Goal: Information Seeking & Learning: Check status

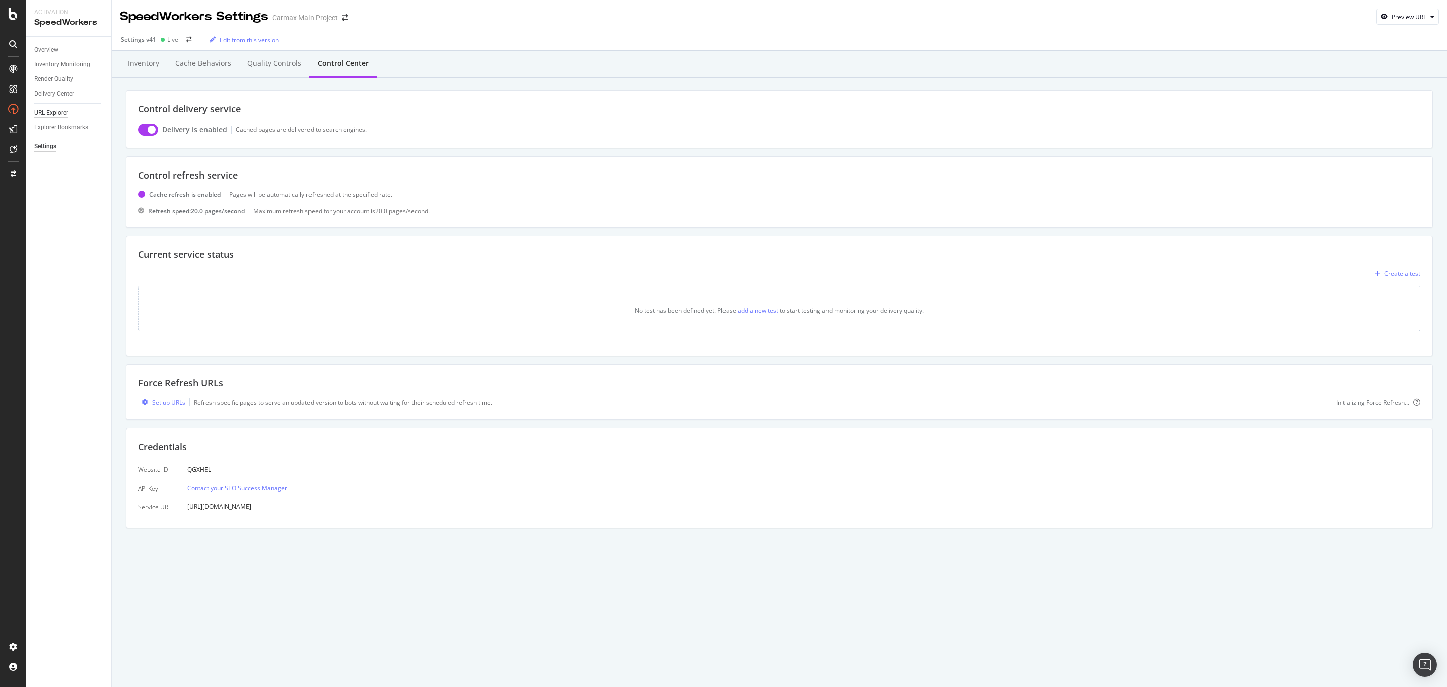
click at [63, 115] on div "URL Explorer" at bounding box center [51, 113] width 34 height 11
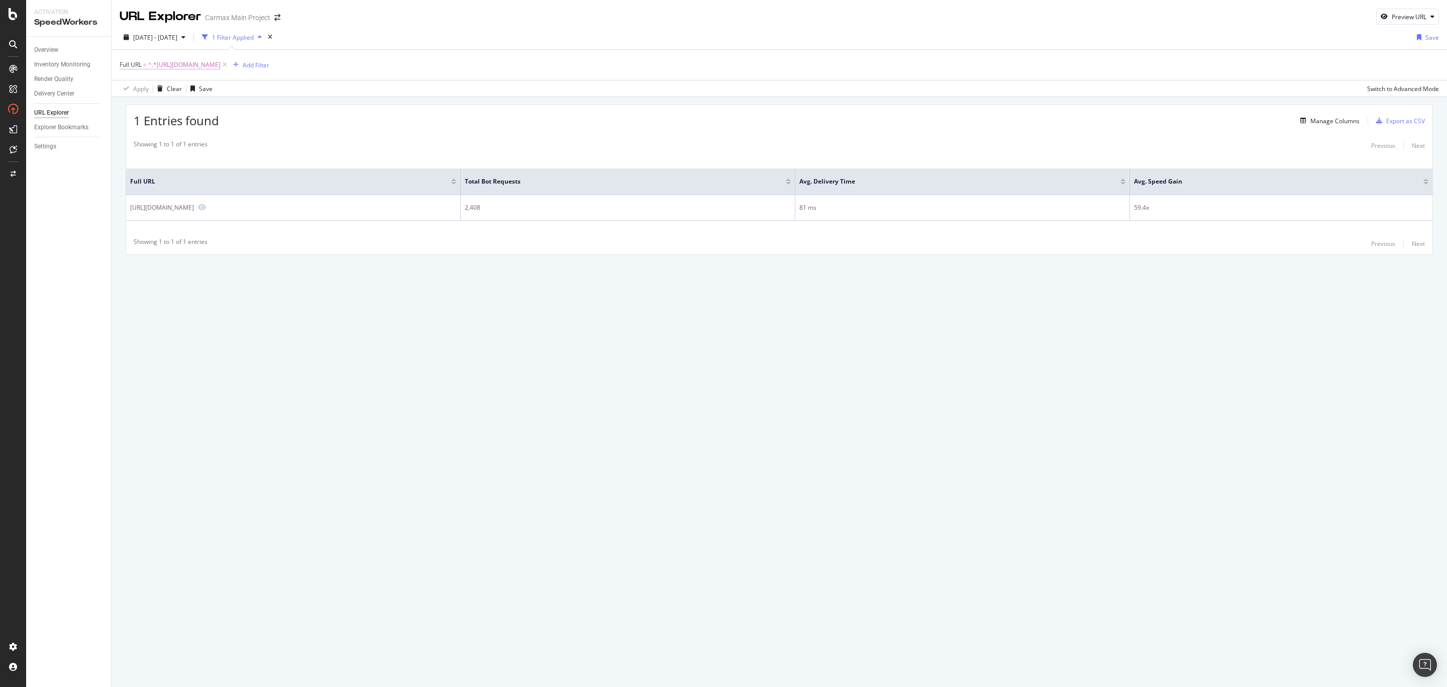
click at [221, 68] on span "^.*https://www.carmax.com/cars/toyota/4runner$" at bounding box center [184, 65] width 72 height 14
click at [207, 106] on input "https://www.carmax.com/cars/toyota/4runner" at bounding box center [176, 107] width 95 height 16
type input "[URL][DOMAIN_NAME]"
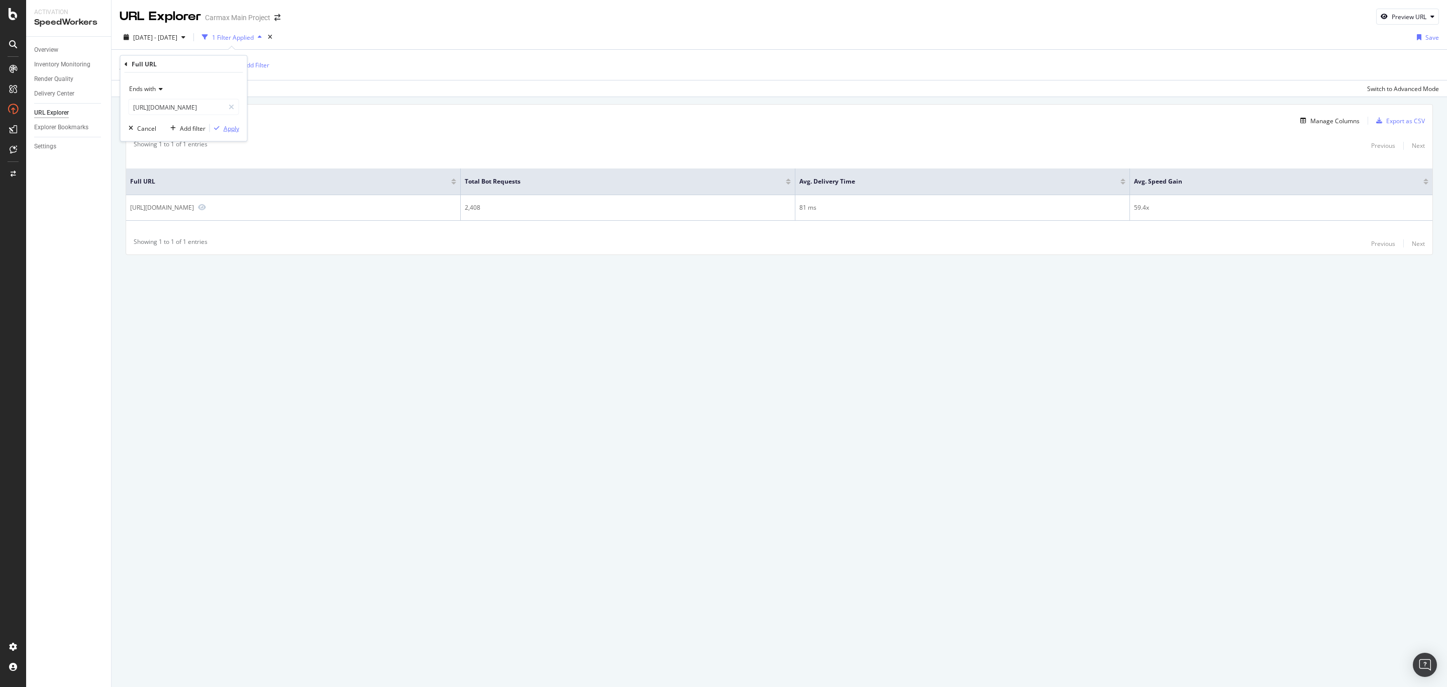
click at [224, 123] on button "Apply" at bounding box center [224, 128] width 29 height 10
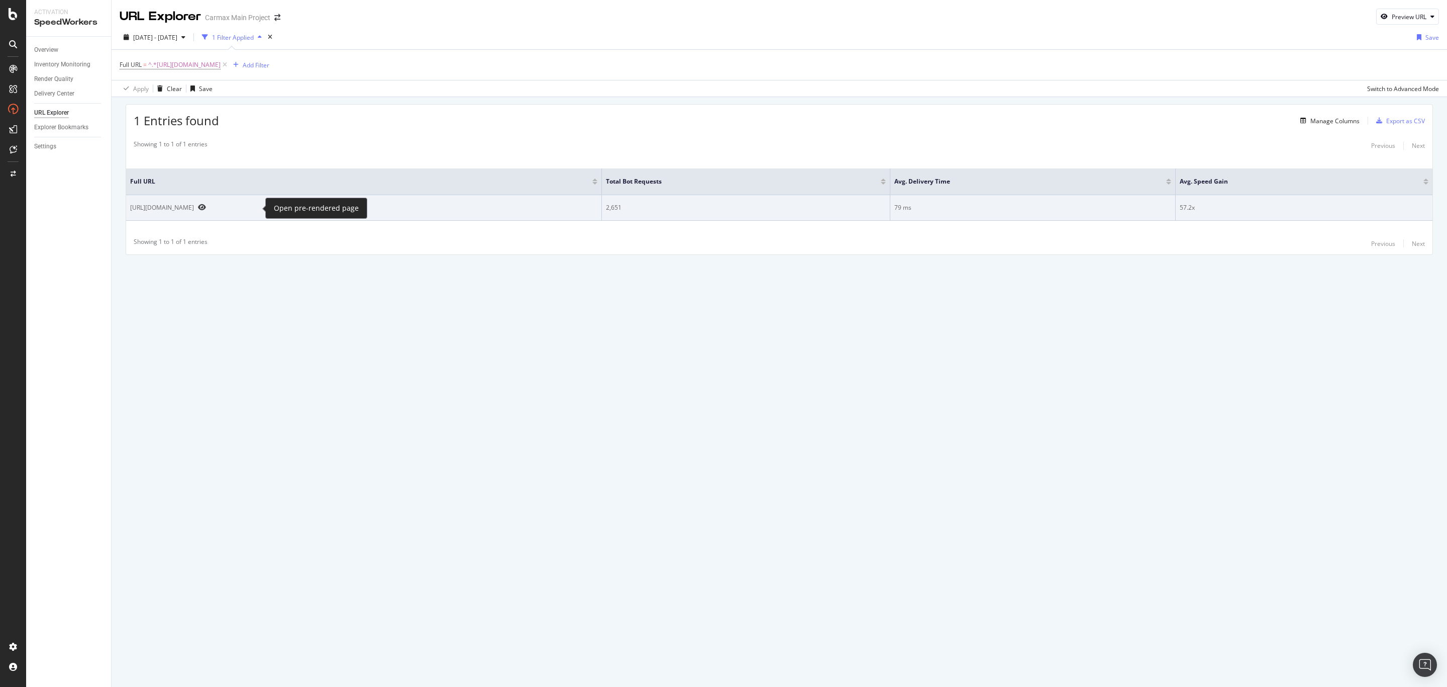
click at [206, 209] on icon "Preview https://www.carmax.com/cars/toyota/rav4" at bounding box center [202, 207] width 8 height 7
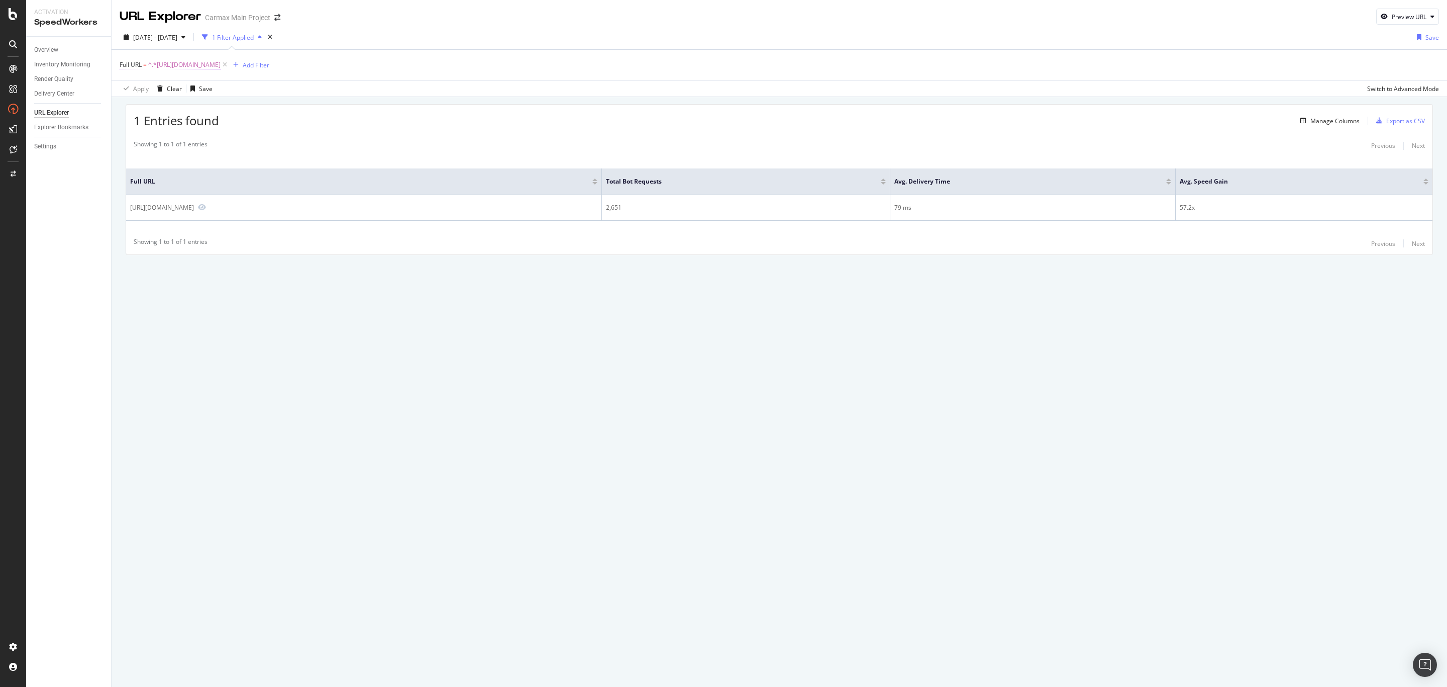
click at [221, 66] on span "^.*https://www.carmax.com/cars/toyota/rav4$" at bounding box center [184, 65] width 72 height 14
click at [153, 89] on span "Ends with" at bounding box center [142, 88] width 27 height 9
click at [162, 188] on div "Contains" at bounding box center [185, 187] width 108 height 13
click at [227, 130] on div "Apply" at bounding box center [232, 128] width 16 height 9
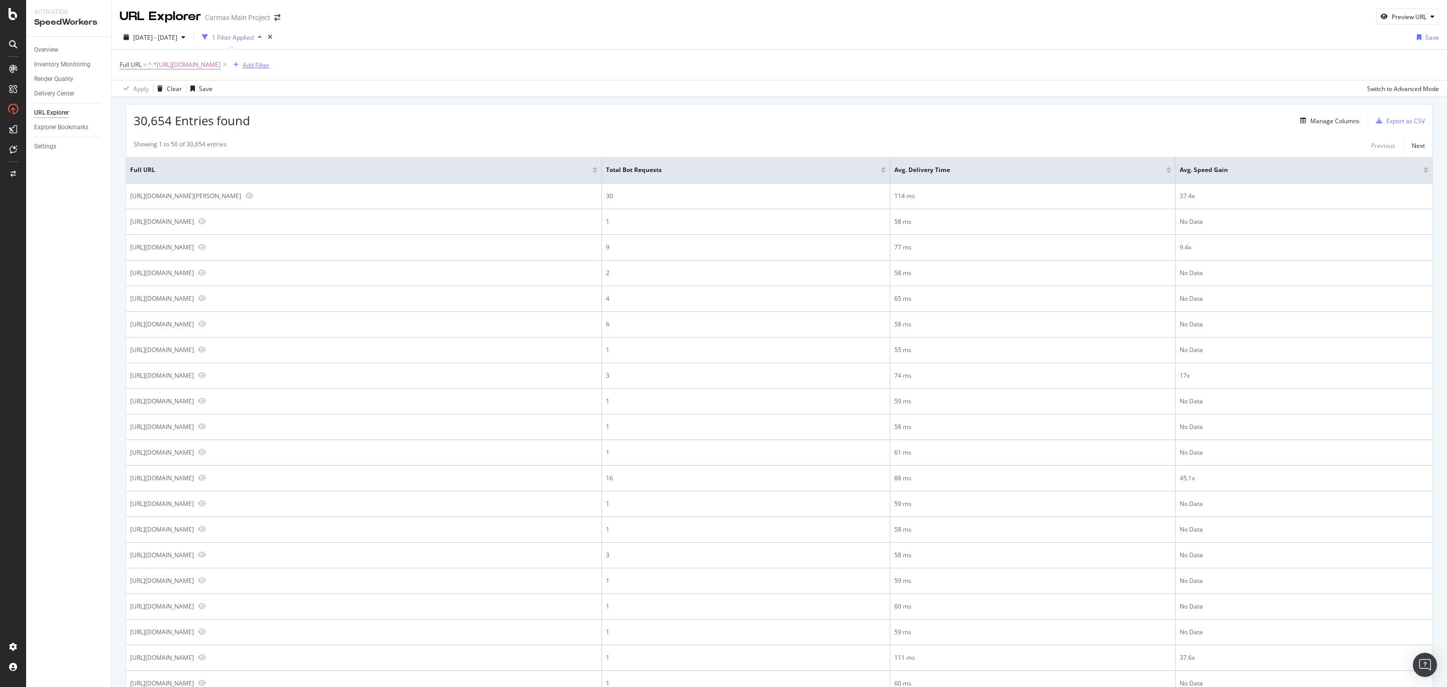
click at [269, 68] on div "Add Filter" at bounding box center [256, 65] width 27 height 9
click at [334, 131] on span "Full URL" at bounding box center [334, 135] width 22 height 9
click at [353, 108] on input "text" at bounding box center [358, 109] width 110 height 16
type input "tx"
click at [403, 128] on div "Apply" at bounding box center [405, 129] width 16 height 9
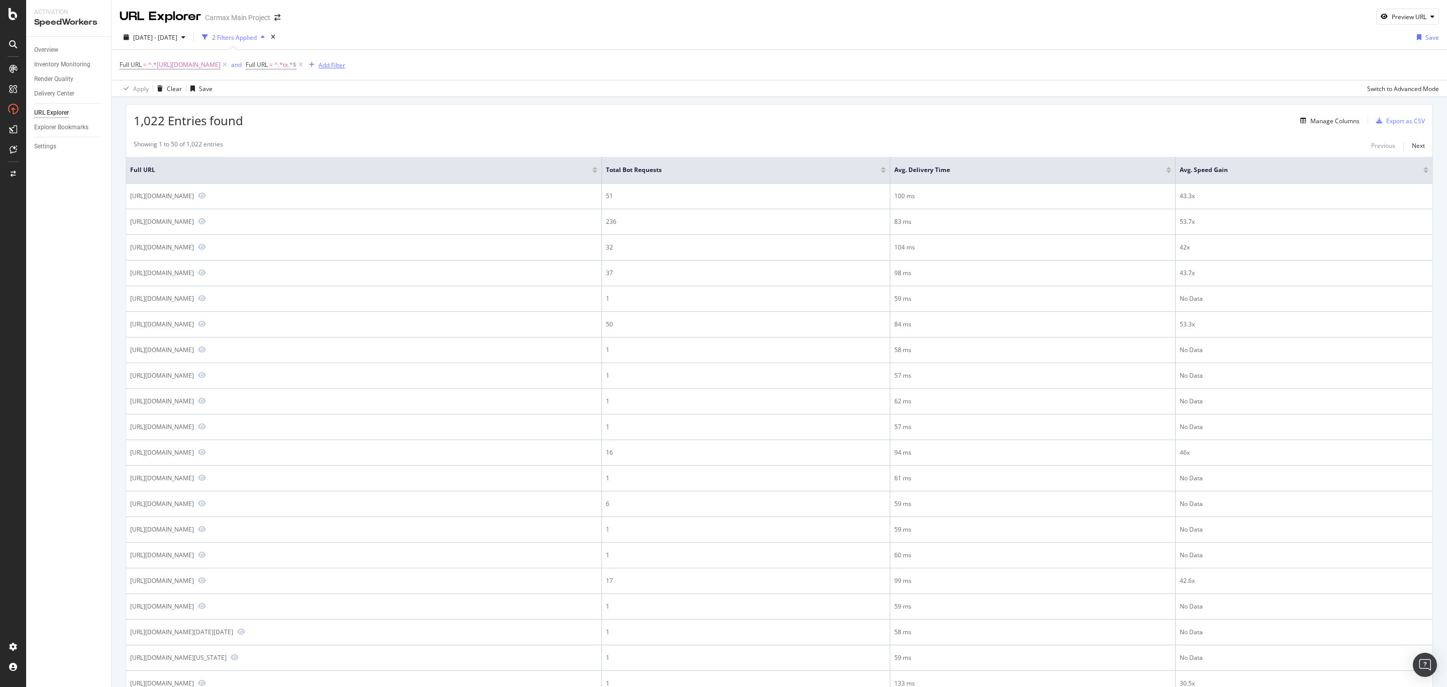
click at [345, 65] on div "Add Filter" at bounding box center [332, 65] width 27 height 9
click at [412, 133] on span "Full URL" at bounding box center [411, 135] width 22 height 9
click at [418, 112] on input "text" at bounding box center [434, 109] width 110 height 16
type input "stadium"
click at [479, 130] on div "Apply" at bounding box center [482, 129] width 16 height 9
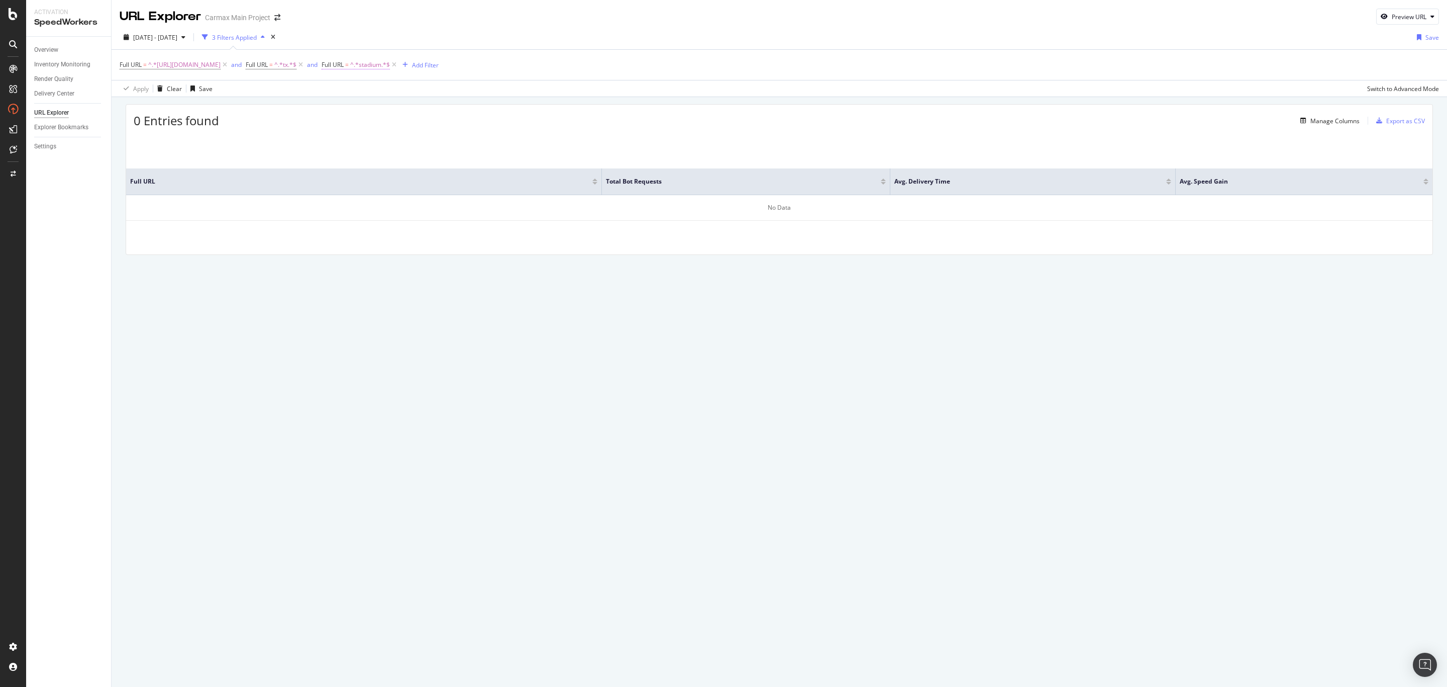
click at [390, 67] on span "^.*stadium.*$" at bounding box center [370, 65] width 40 height 14
click at [434, 112] on input "stadium" at bounding box center [443, 107] width 95 height 16
type input "irving"
click at [486, 127] on div "button" at bounding box center [484, 128] width 14 height 6
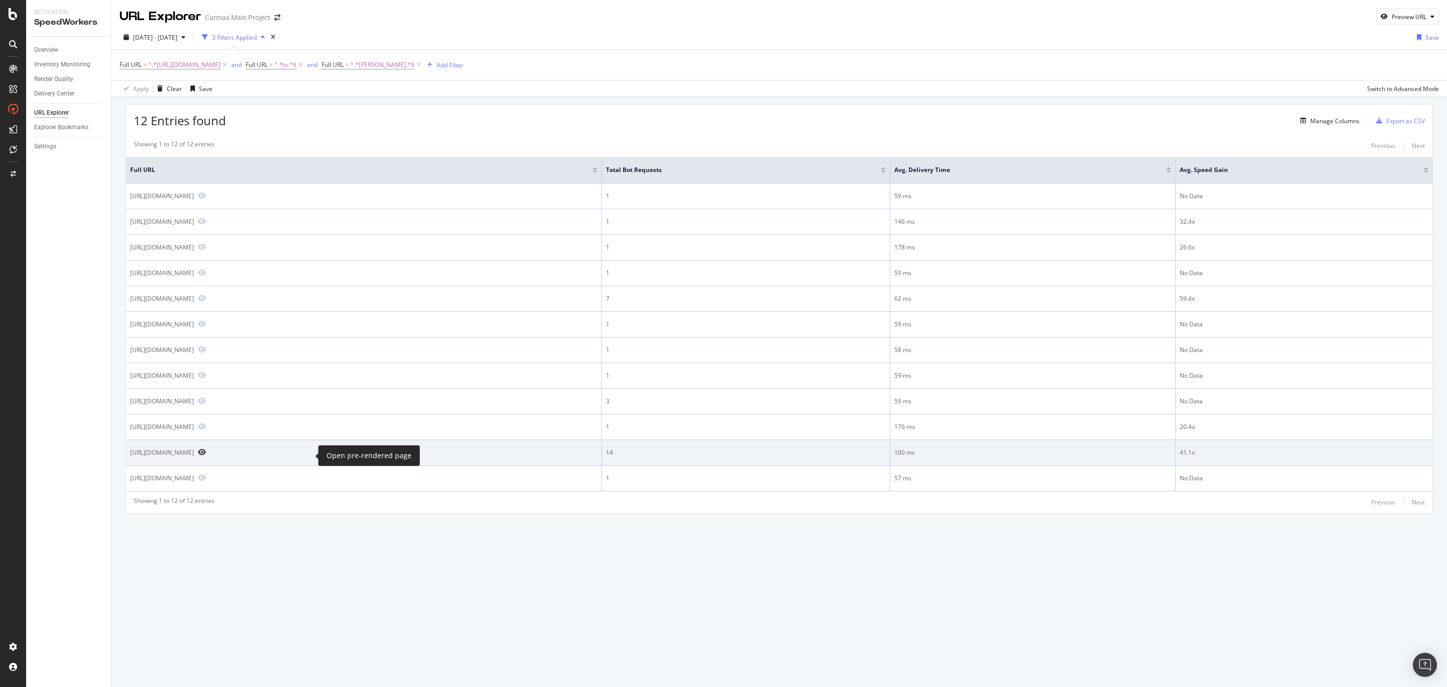
click at [206, 455] on icon "Preview https://www.carmax.com/cars/toyota/rav4?location=irving+tx" at bounding box center [202, 451] width 8 height 7
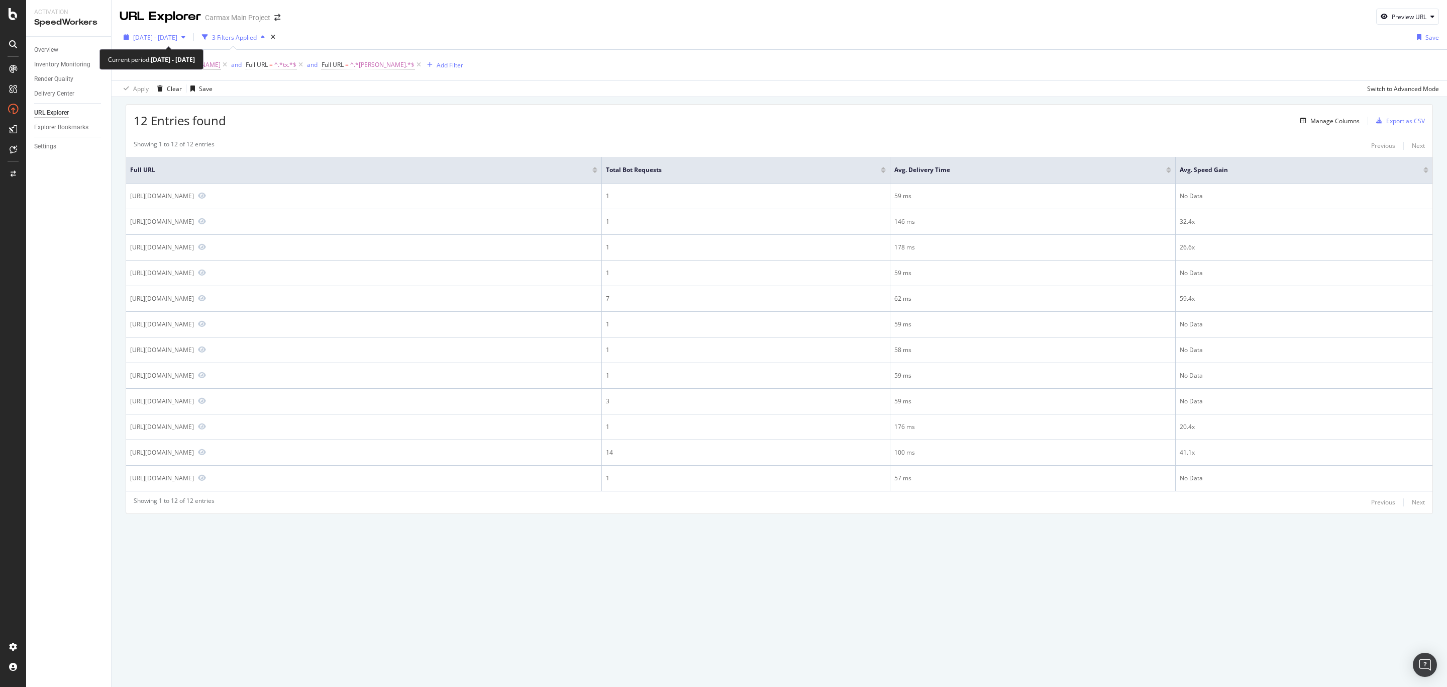
click at [172, 35] on span "2025 Sep. 18th - Oct. 15th" at bounding box center [155, 37] width 44 height 9
click at [406, 103] on div "12 Entries found Manage Columns Export as CSV Showing 1 to 12 of 12 entries Pre…" at bounding box center [780, 322] width 1336 height 451
click at [177, 36] on span "2025 Sep. 18th - Oct. 15th" at bounding box center [155, 37] width 44 height 9
click at [141, 70] on div "Last 7 Days" at bounding box center [138, 70] width 8 height 8
type input "2025/10/09"
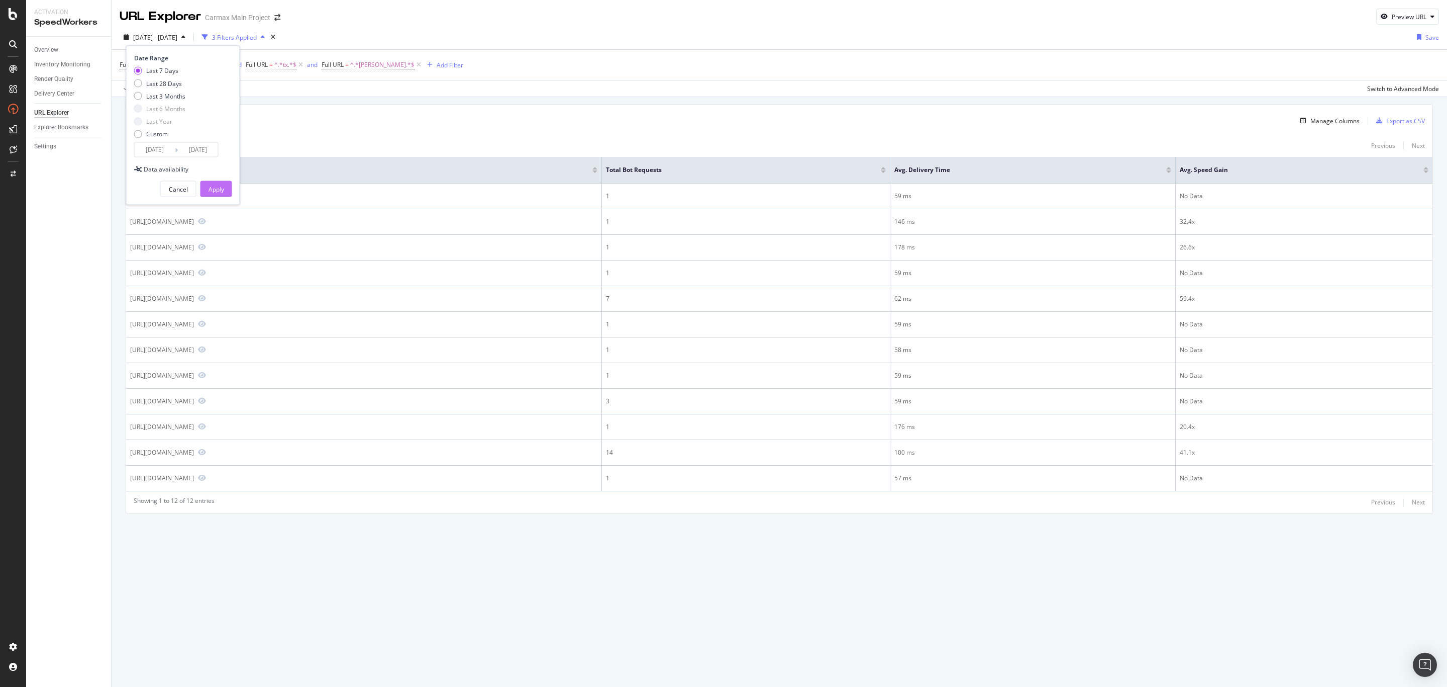
click at [211, 187] on div "Apply" at bounding box center [217, 188] width 16 height 9
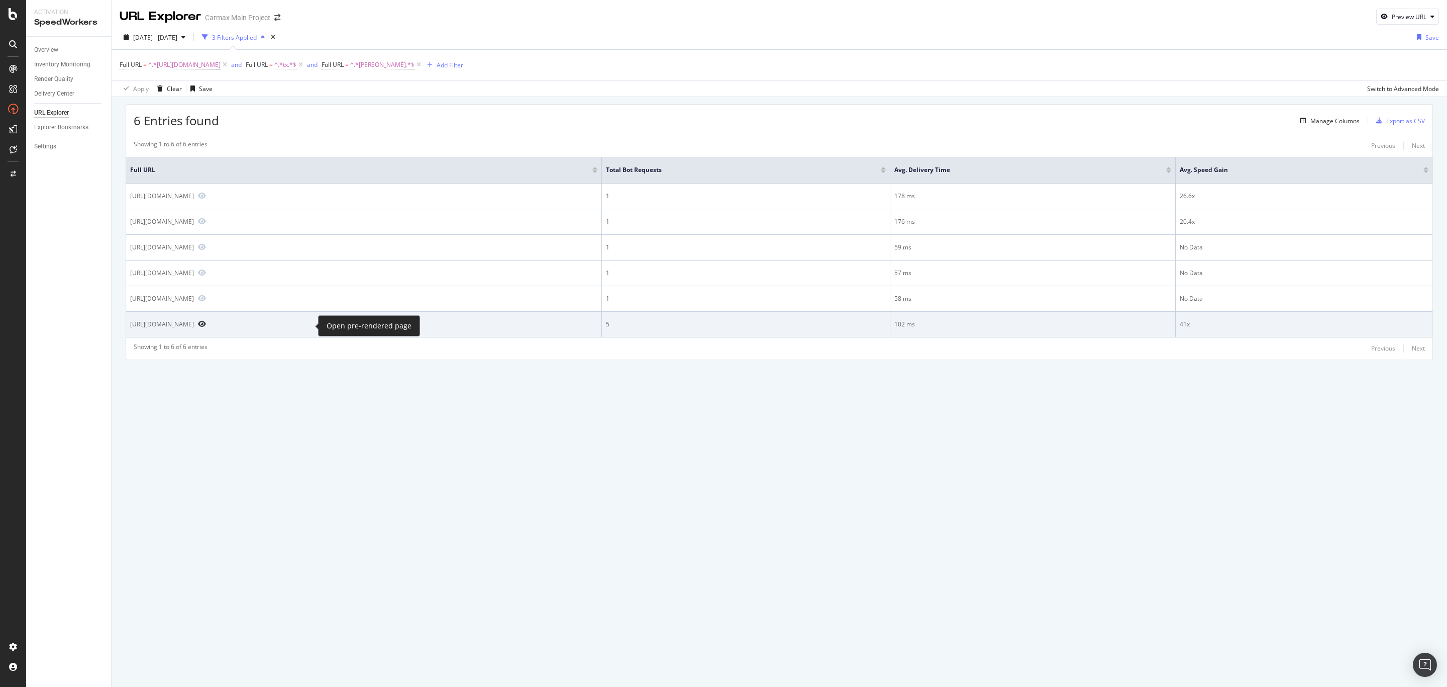
click at [206, 327] on icon "Preview https://www.carmax.com/cars/toyota/rav4?location=irving+tx" at bounding box center [202, 323] width 8 height 7
click at [206, 326] on icon "Preview https://www.carmax.com/cars/toyota/rav4?location=irving+tx" at bounding box center [202, 323] width 8 height 7
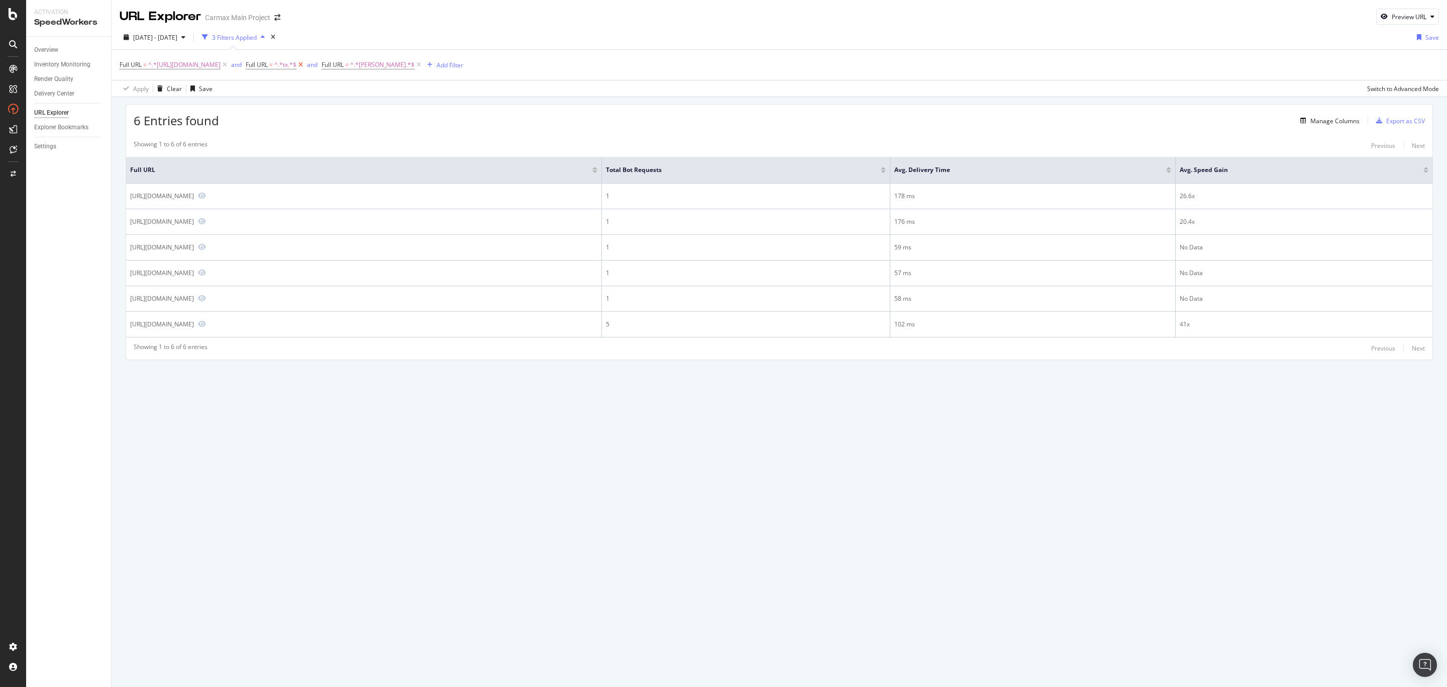
click at [305, 65] on icon at bounding box center [301, 65] width 9 height 10
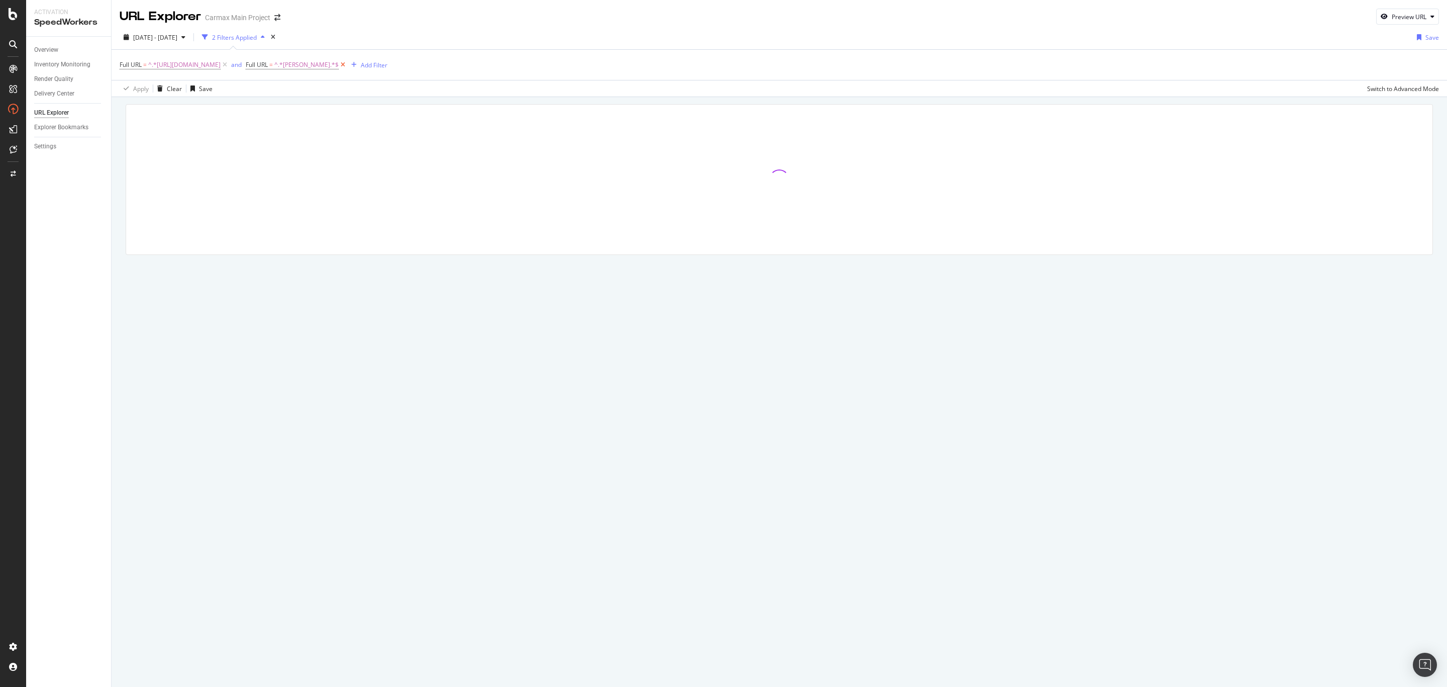
click at [347, 65] on icon at bounding box center [343, 65] width 9 height 10
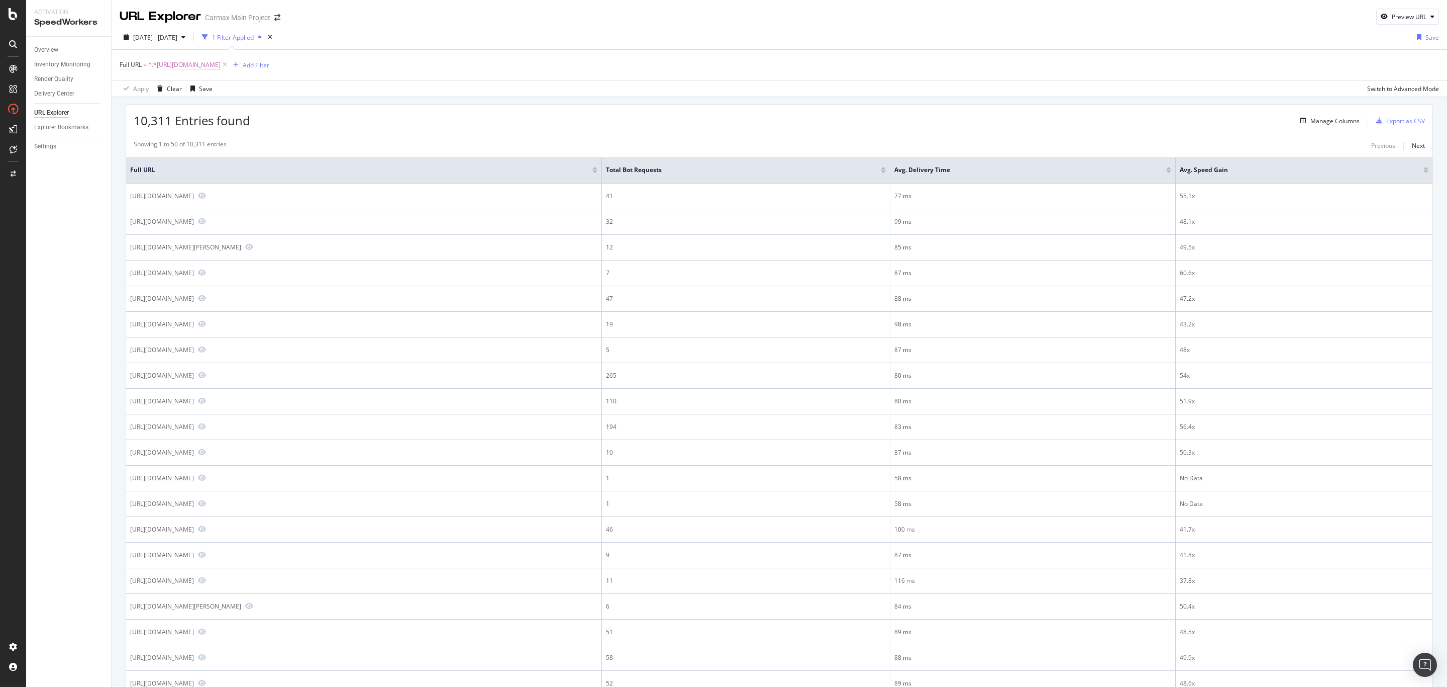
click at [221, 65] on span "^.*https://www.carmax.com/cars/toyota/rav4.*$" at bounding box center [184, 65] width 72 height 14
click at [143, 90] on span "Contains" at bounding box center [141, 88] width 25 height 9
click at [151, 163] on span "Ends with" at bounding box center [147, 161] width 27 height 9
click at [229, 130] on div "Apply" at bounding box center [232, 128] width 16 height 9
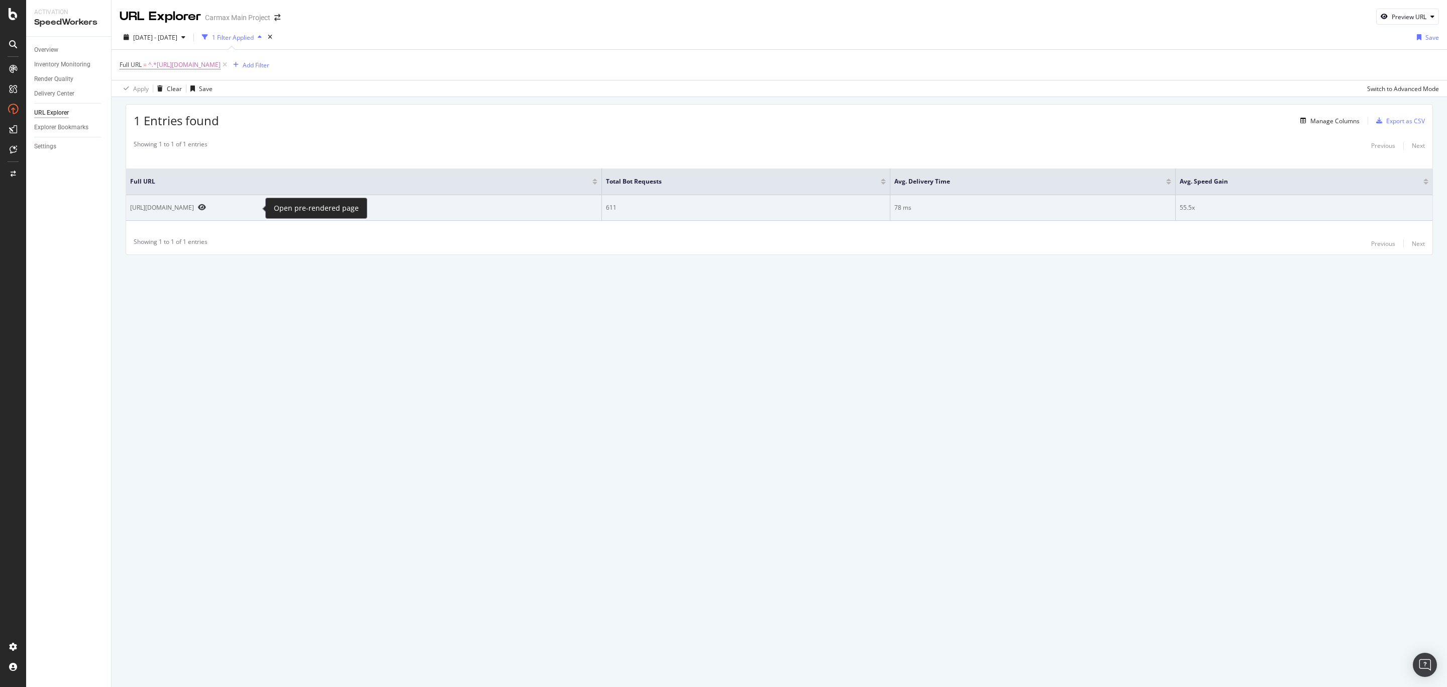
click at [206, 210] on icon "Preview https://www.carmax.com/cars/toyota/rav4" at bounding box center [202, 207] width 8 height 7
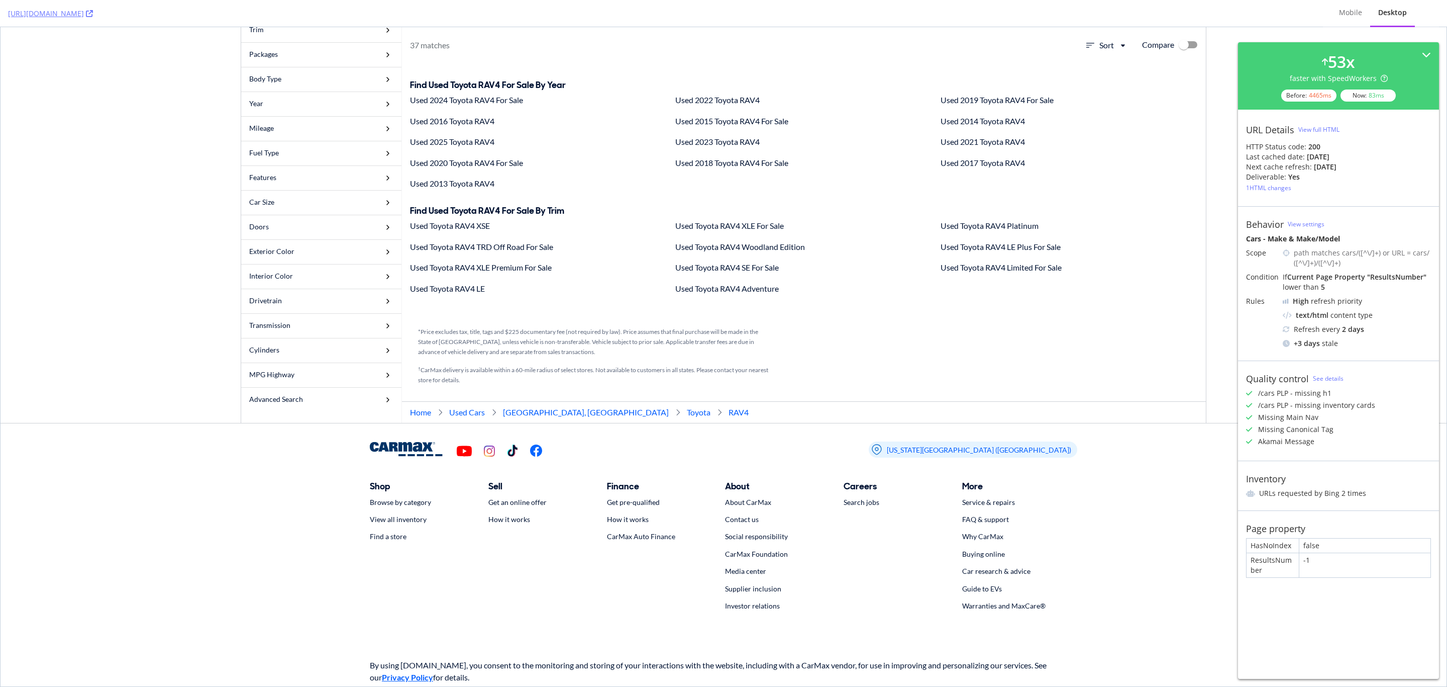
scroll to position [7792, 0]
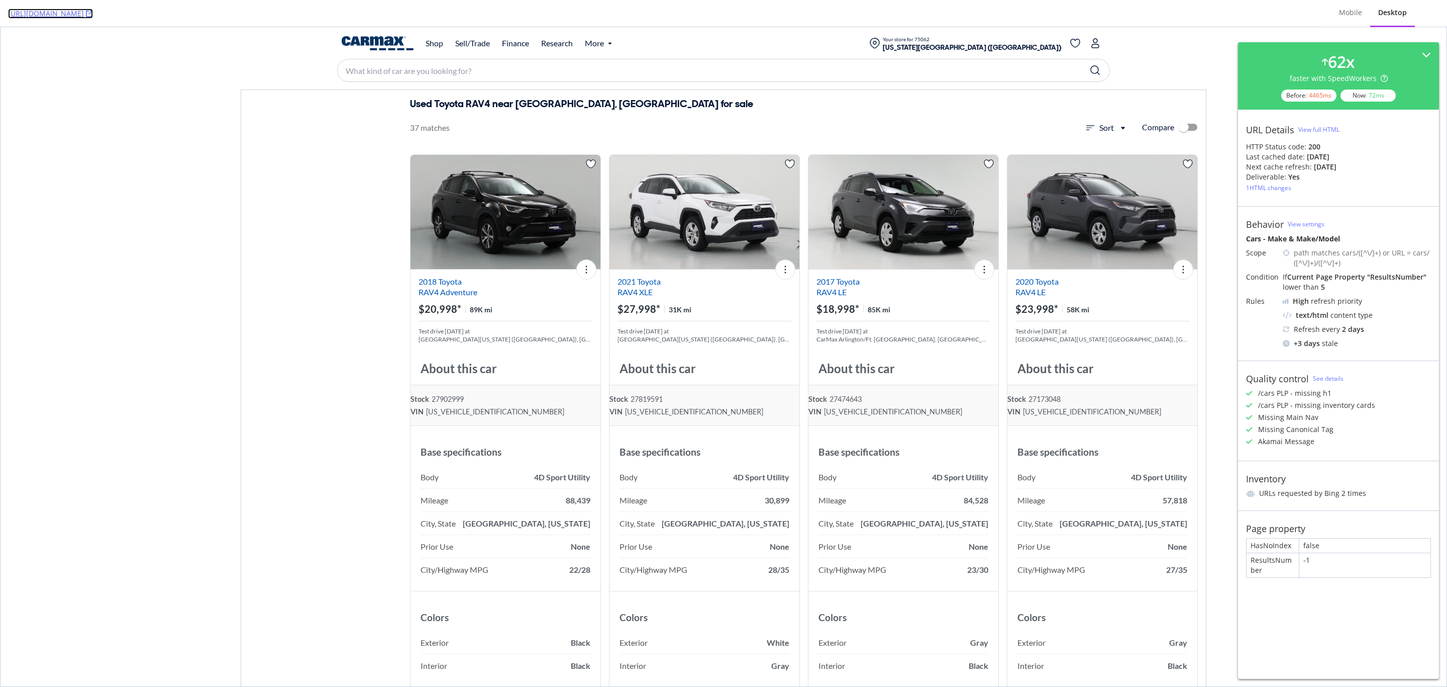
click at [93, 15] on icon at bounding box center [89, 13] width 7 height 7
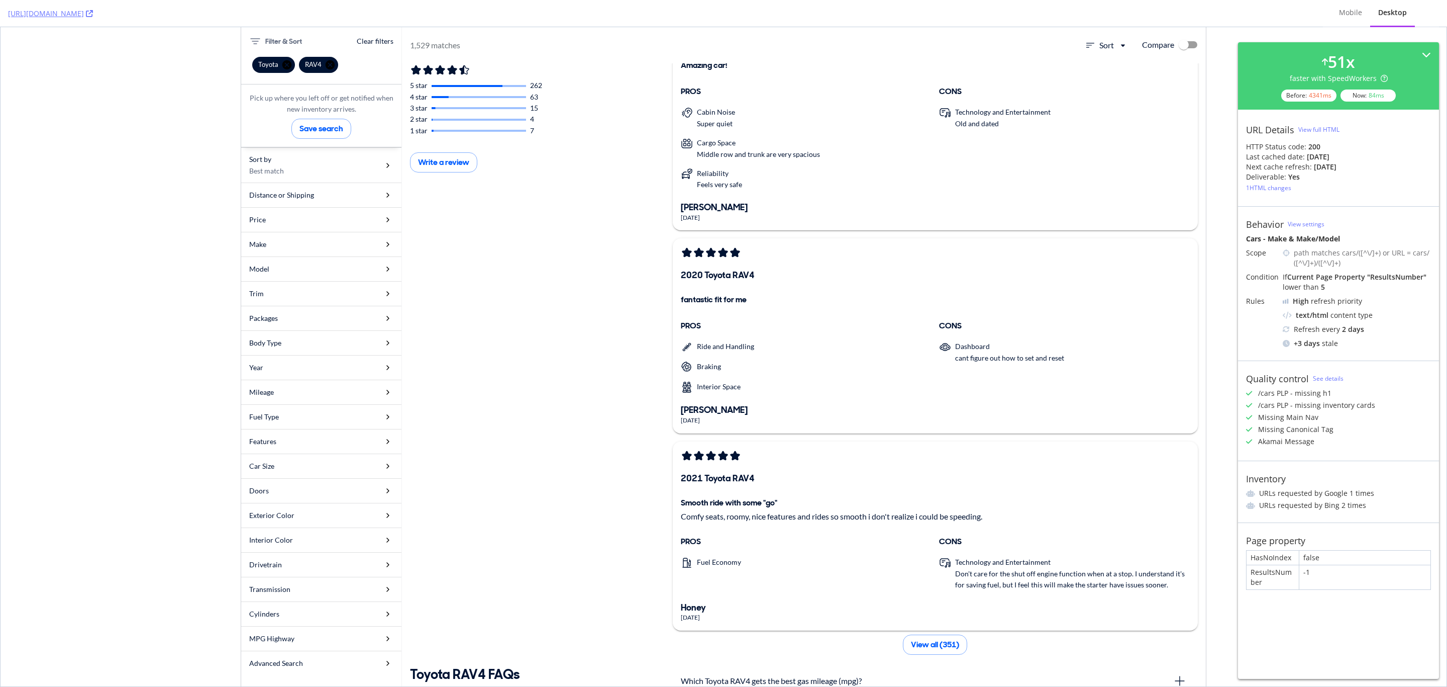
scroll to position [7539, 0]
